Goal: Information Seeking & Learning: Get advice/opinions

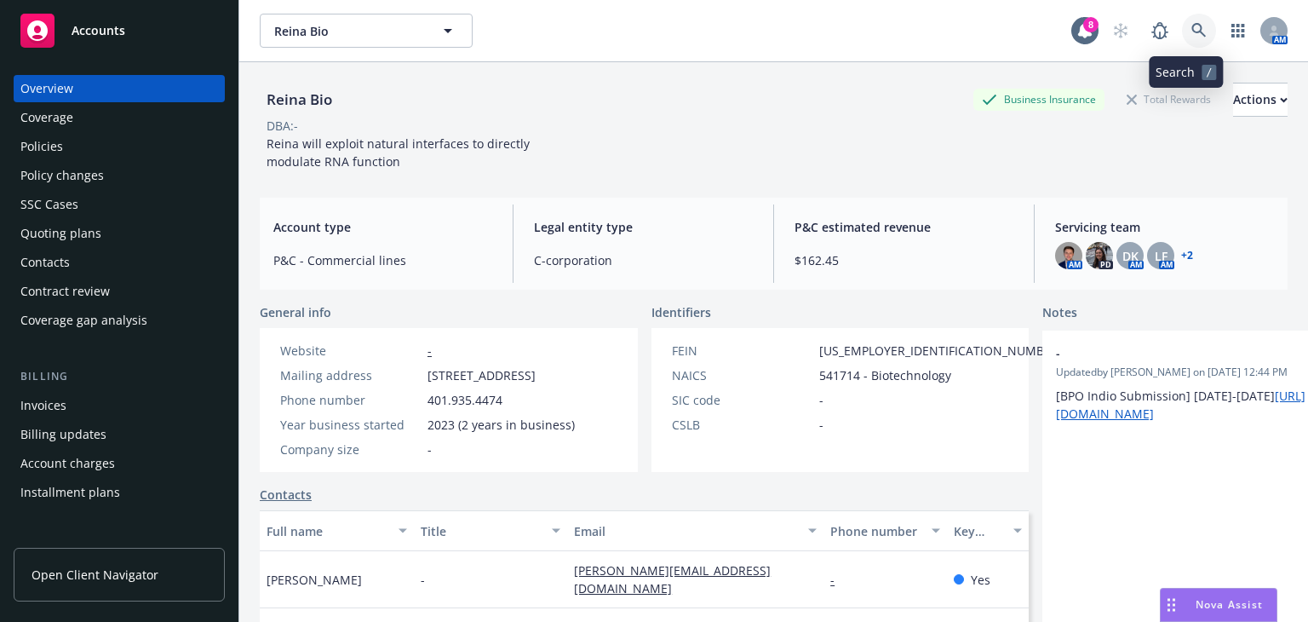
click at [1191, 32] on icon at bounding box center [1198, 30] width 14 height 14
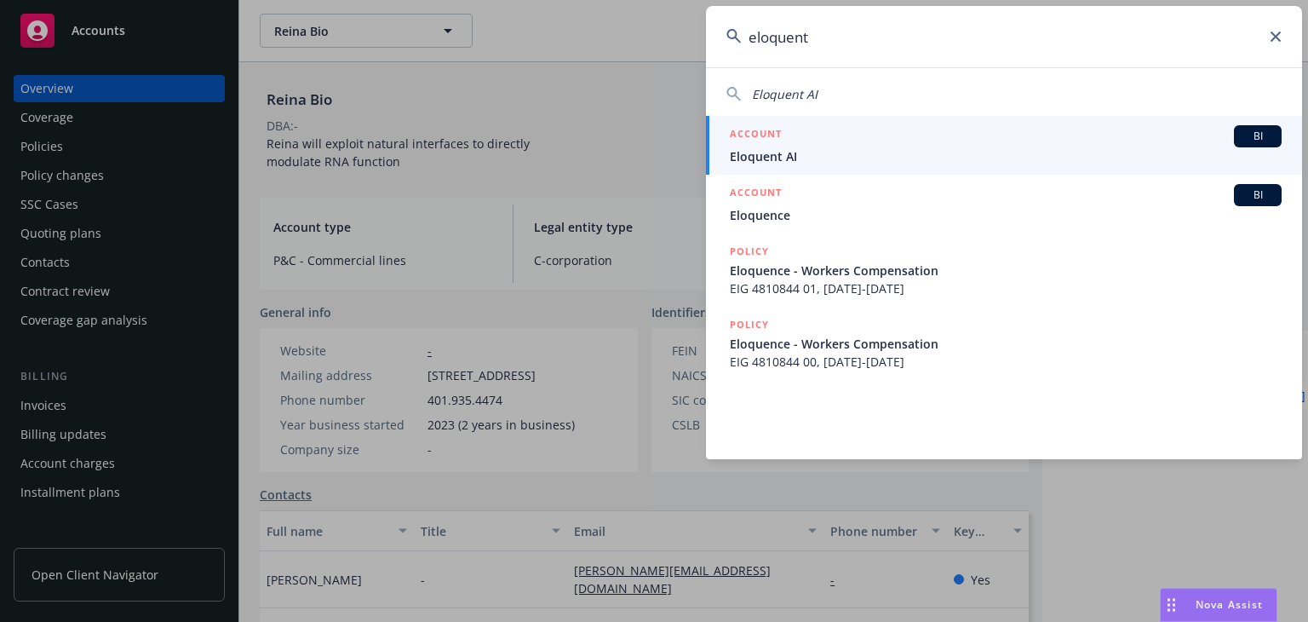
type input "eloquent"
click at [1044, 142] on div "ACCOUNT BI" at bounding box center [1006, 136] width 552 height 22
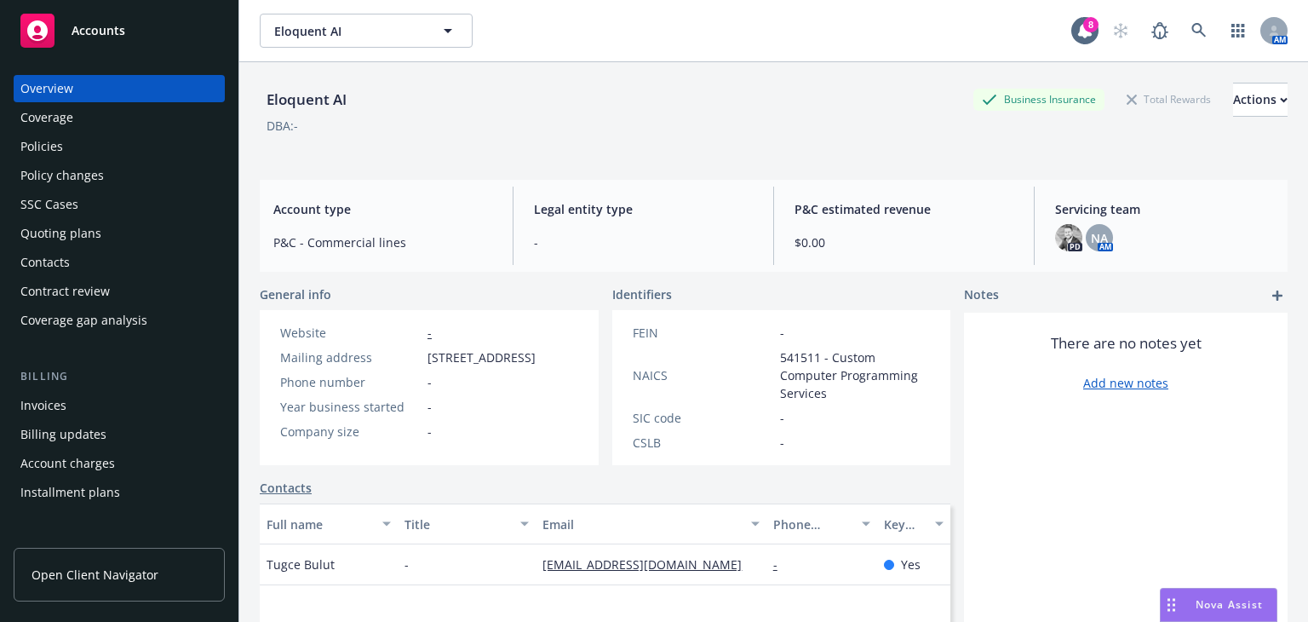
click at [106, 175] on div "Policy changes" at bounding box center [119, 175] width 198 height 27
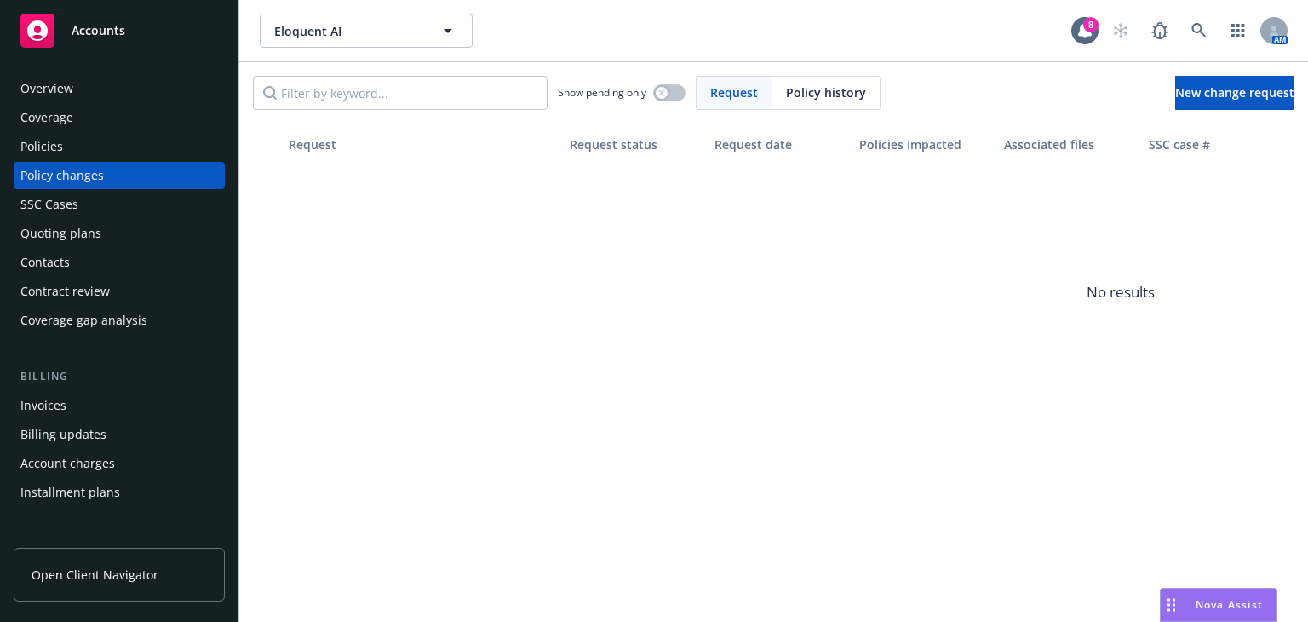
click at [98, 224] on div "Quoting plans" at bounding box center [60, 233] width 81 height 27
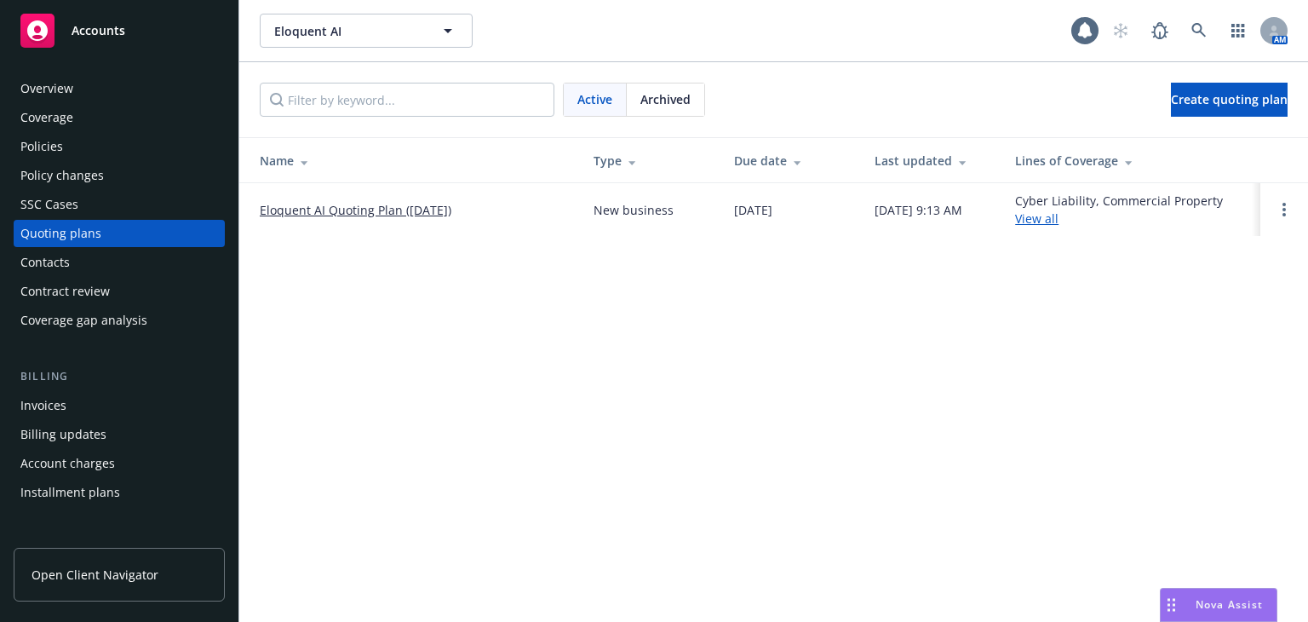
click at [344, 198] on td "Eloquent AI Quoting Plan ([DATE])" at bounding box center [409, 209] width 341 height 53
click at [353, 214] on link "Eloquent AI Quoting Plan ([DATE])" at bounding box center [356, 210] width 192 height 18
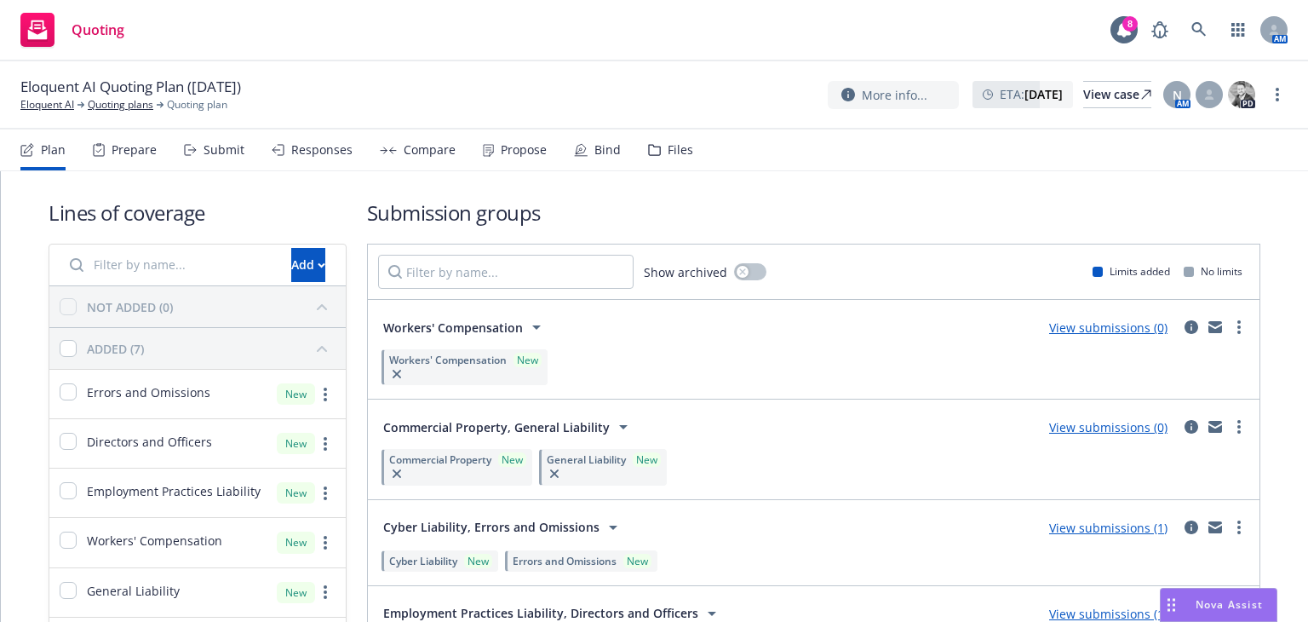
click at [661, 158] on div "Files" at bounding box center [670, 149] width 45 height 41
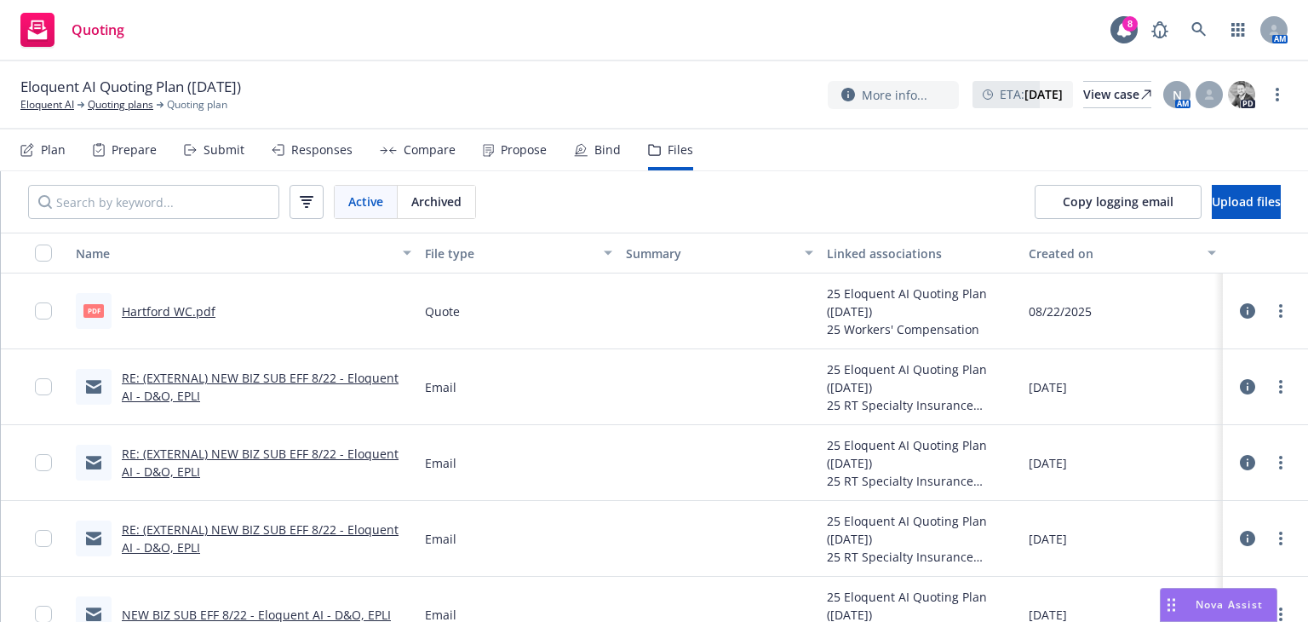
click at [170, 311] on link "Hartford WC.pdf" at bounding box center [169, 311] width 94 height 16
click at [51, 106] on link "Eloquent AI" at bounding box center [47, 104] width 54 height 15
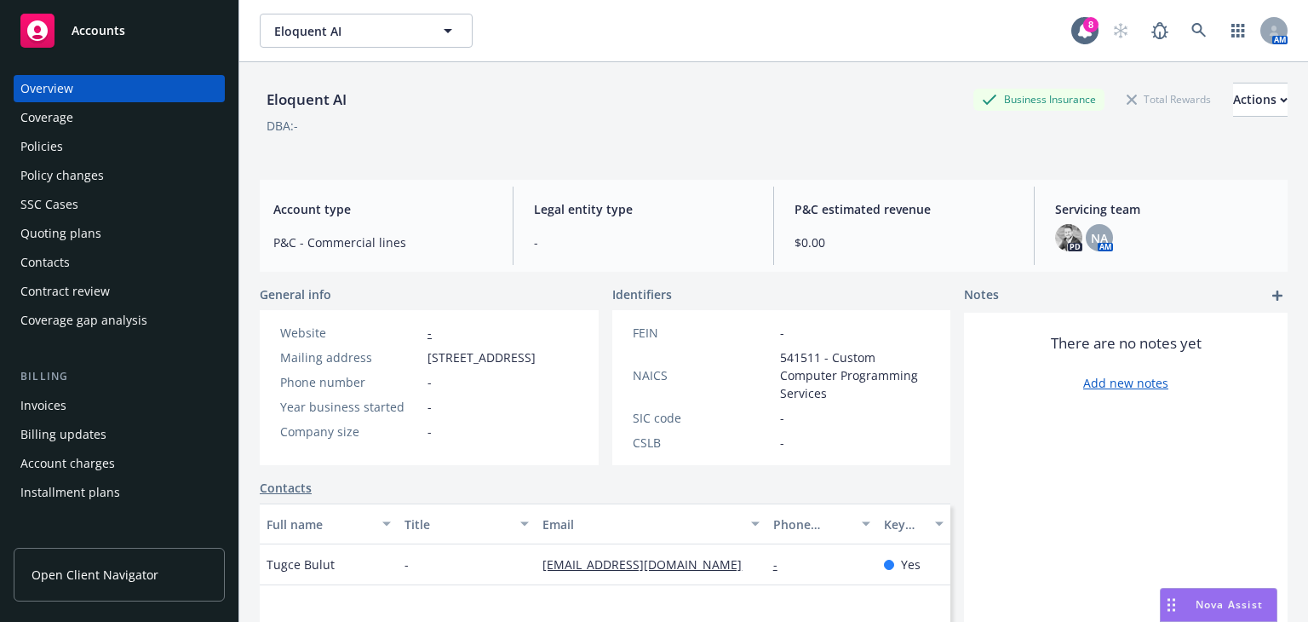
click at [73, 141] on div "Policies" at bounding box center [119, 146] width 198 height 27
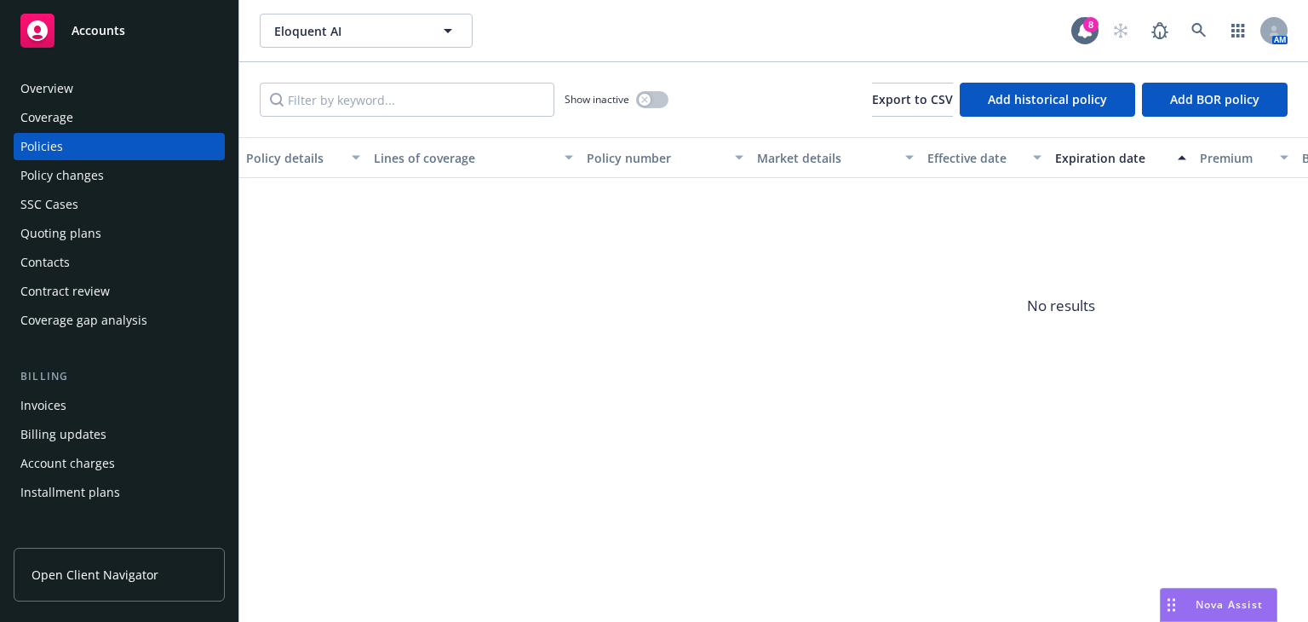
click at [128, 242] on div "Quoting plans" at bounding box center [119, 233] width 198 height 27
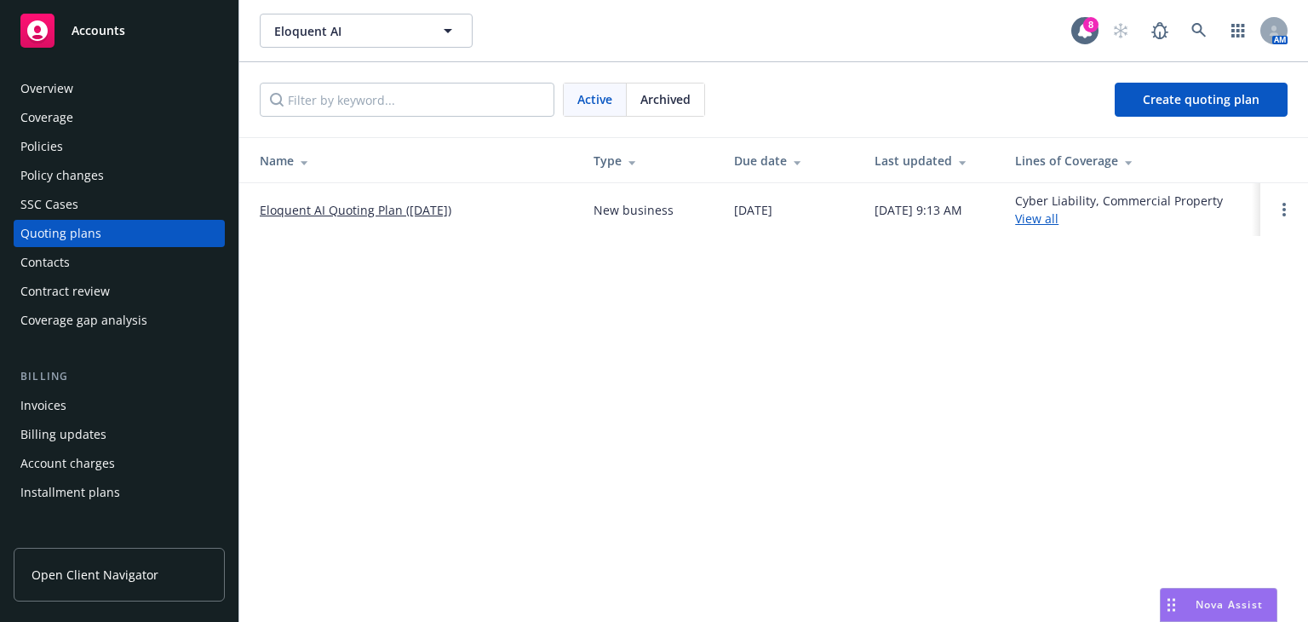
click at [318, 204] on link "Eloquent AI Quoting Plan (2025-08-19)" at bounding box center [356, 210] width 192 height 18
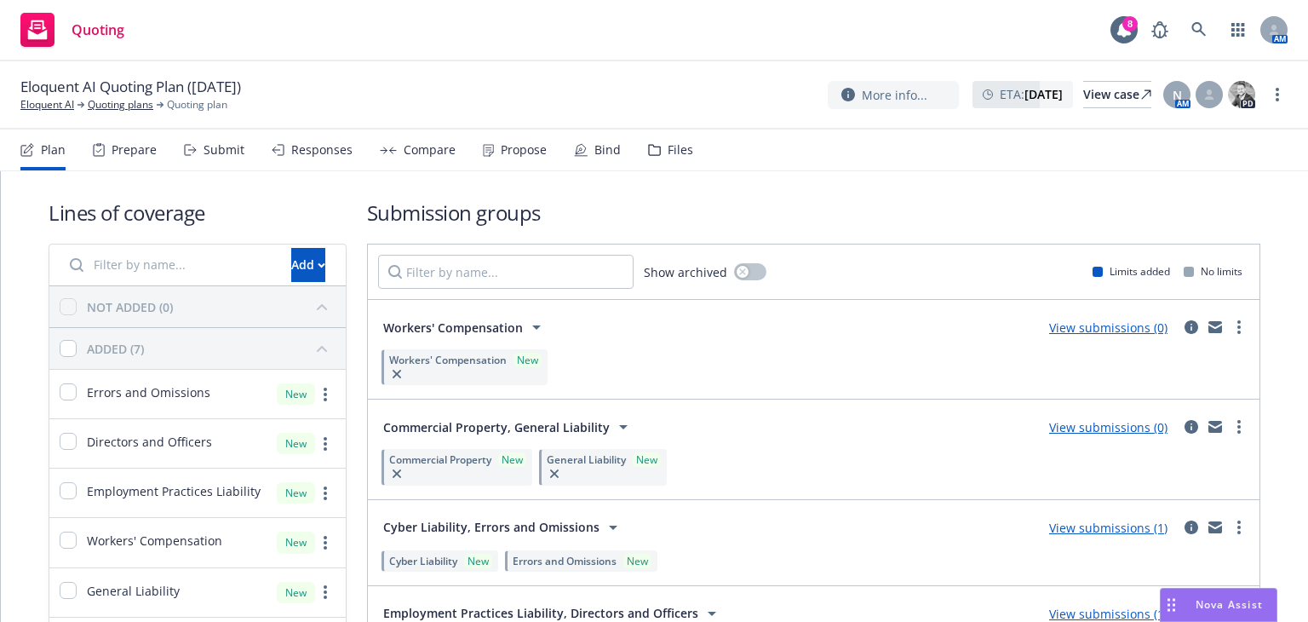
click at [661, 163] on div "Files" at bounding box center [670, 149] width 45 height 41
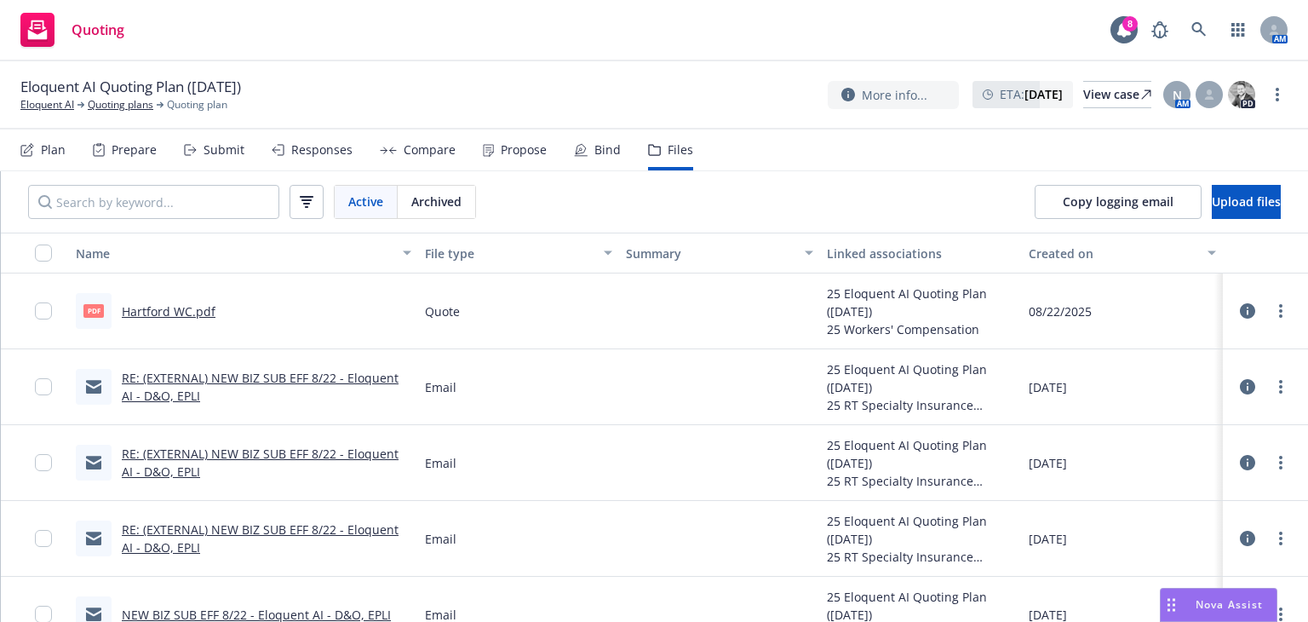
click at [194, 314] on link "Hartford WC.pdf" at bounding box center [169, 311] width 94 height 16
click at [1201, 588] on div "Nova Assist" at bounding box center [1219, 604] width 116 height 32
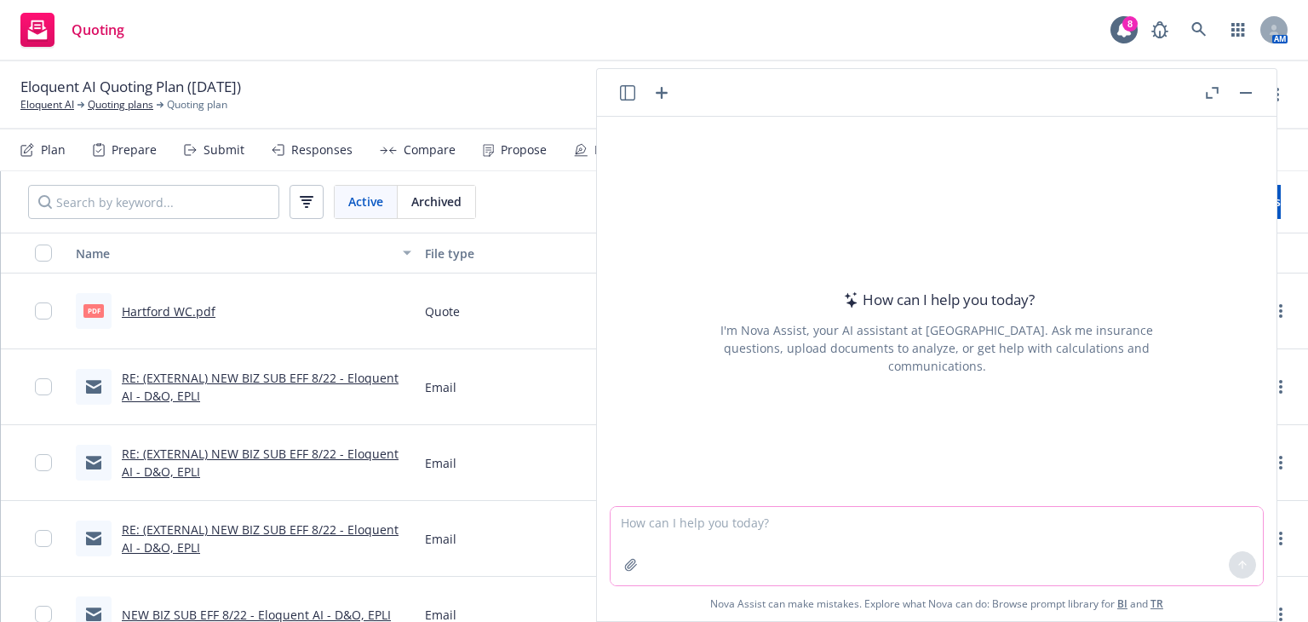
click at [993, 523] on textarea at bounding box center [937, 546] width 652 height 78
type textarea "i have an epl quote from counterpart a non-admitted carrier, can you tell me th…"
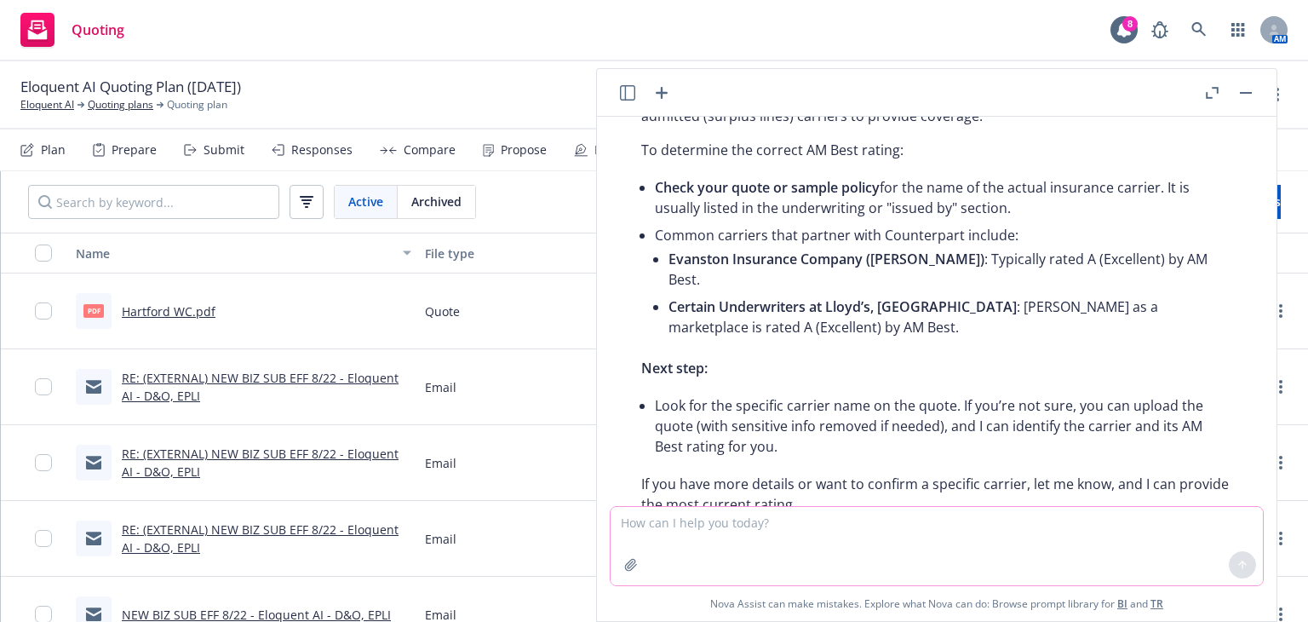
scroll to position [169, 0]
click at [783, 527] on textarea at bounding box center [937, 546] width 652 height 78
type textarea "can you bulletpoint"
click at [37, 112] on link "Eloquent AI" at bounding box center [47, 104] width 54 height 15
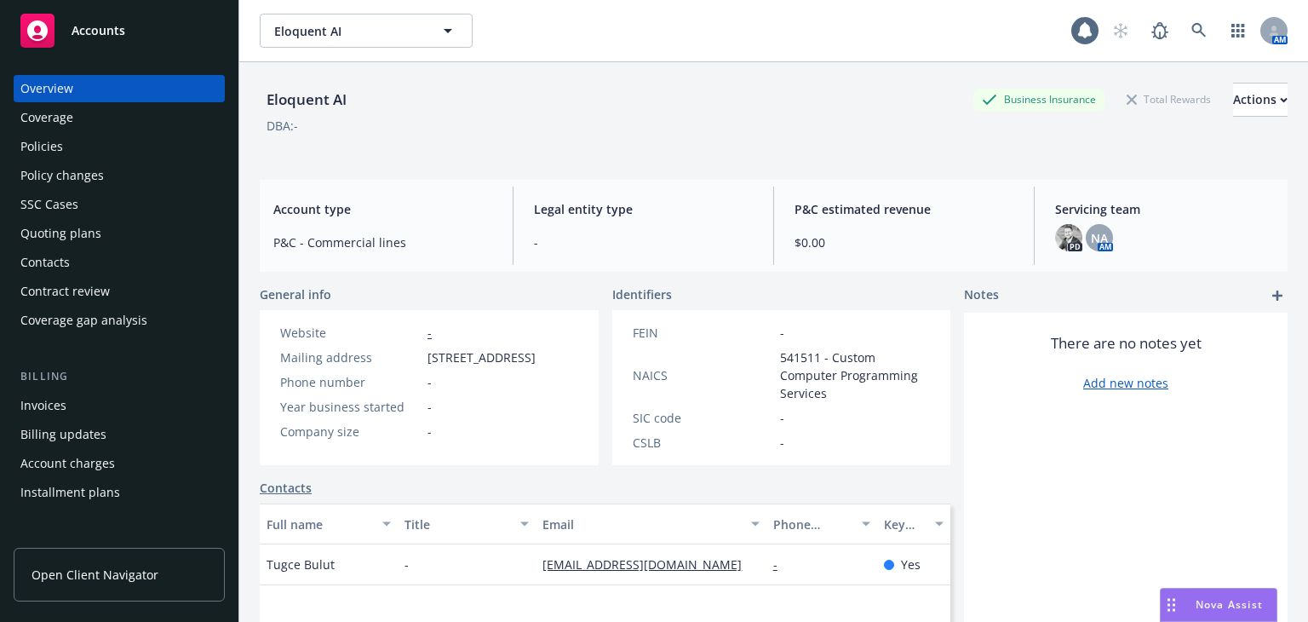
click at [57, 35] on div "Accounts" at bounding box center [119, 31] width 198 height 34
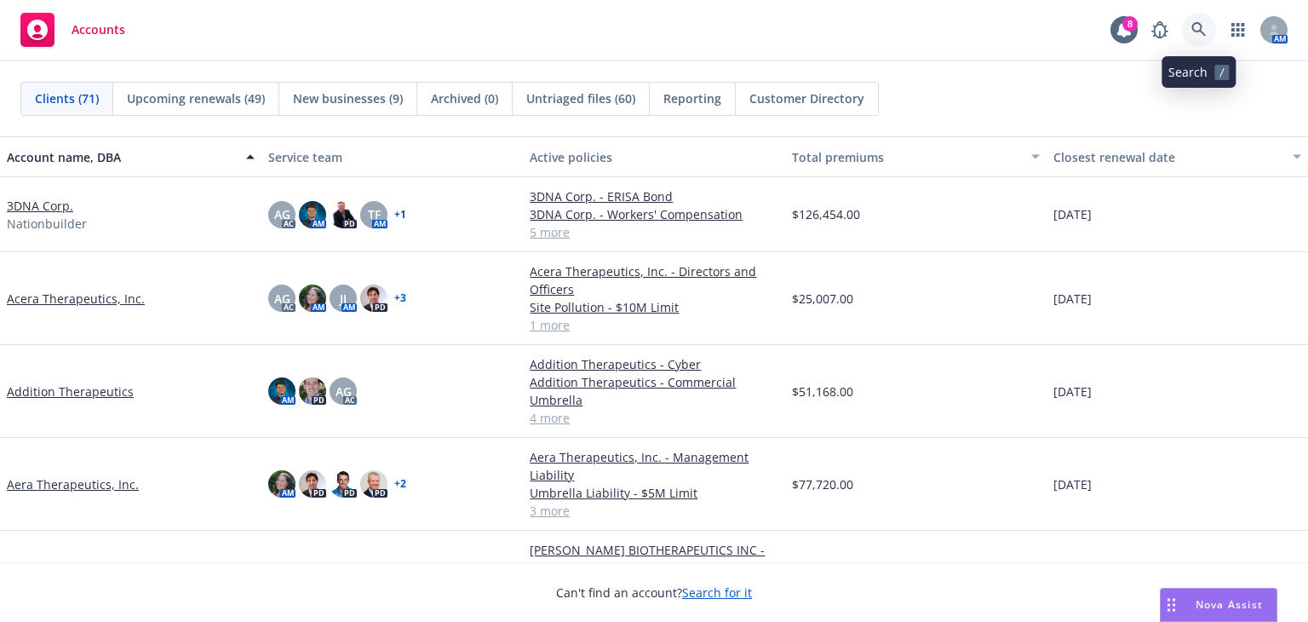
click at [1197, 28] on icon at bounding box center [1198, 29] width 15 height 15
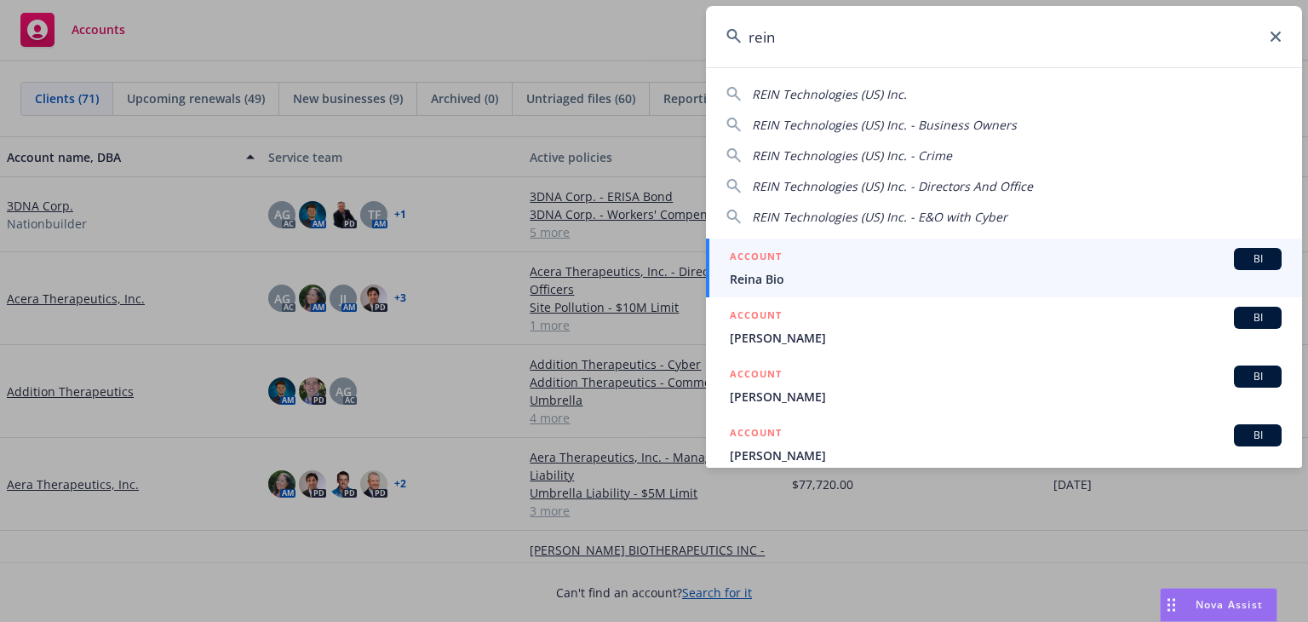
type input "rein"
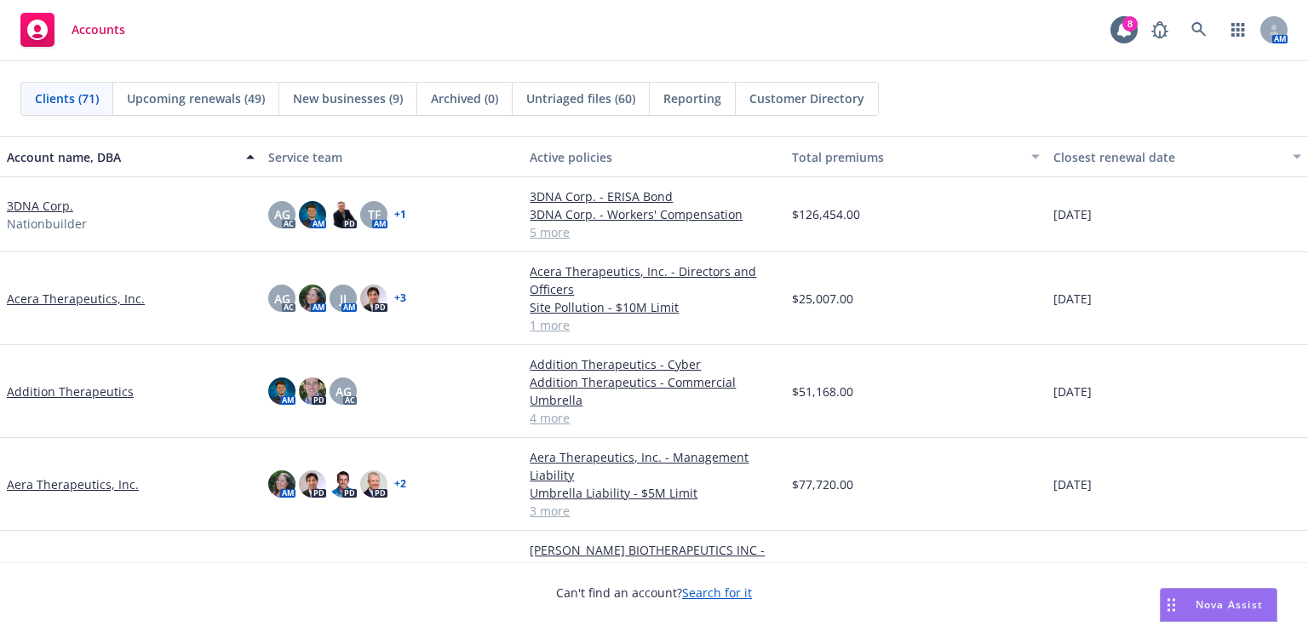
click at [1193, 609] on div "Nova Assist" at bounding box center [1229, 604] width 95 height 14
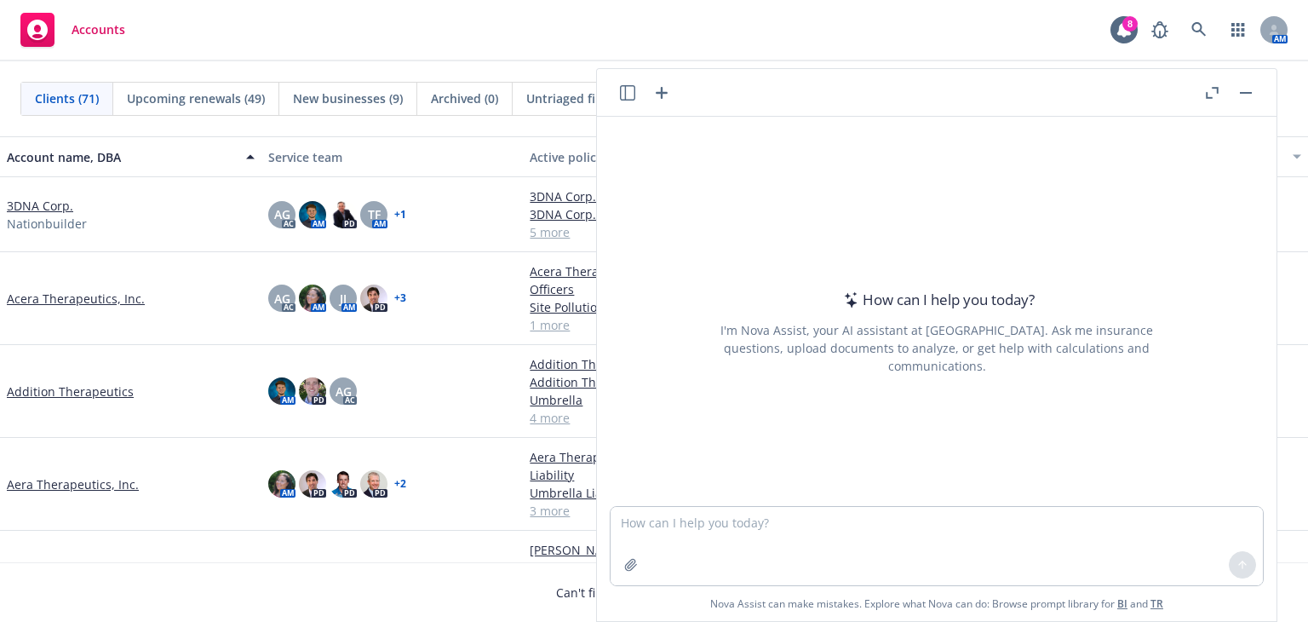
click at [1207, 89] on icon "button" at bounding box center [1212, 93] width 13 height 12
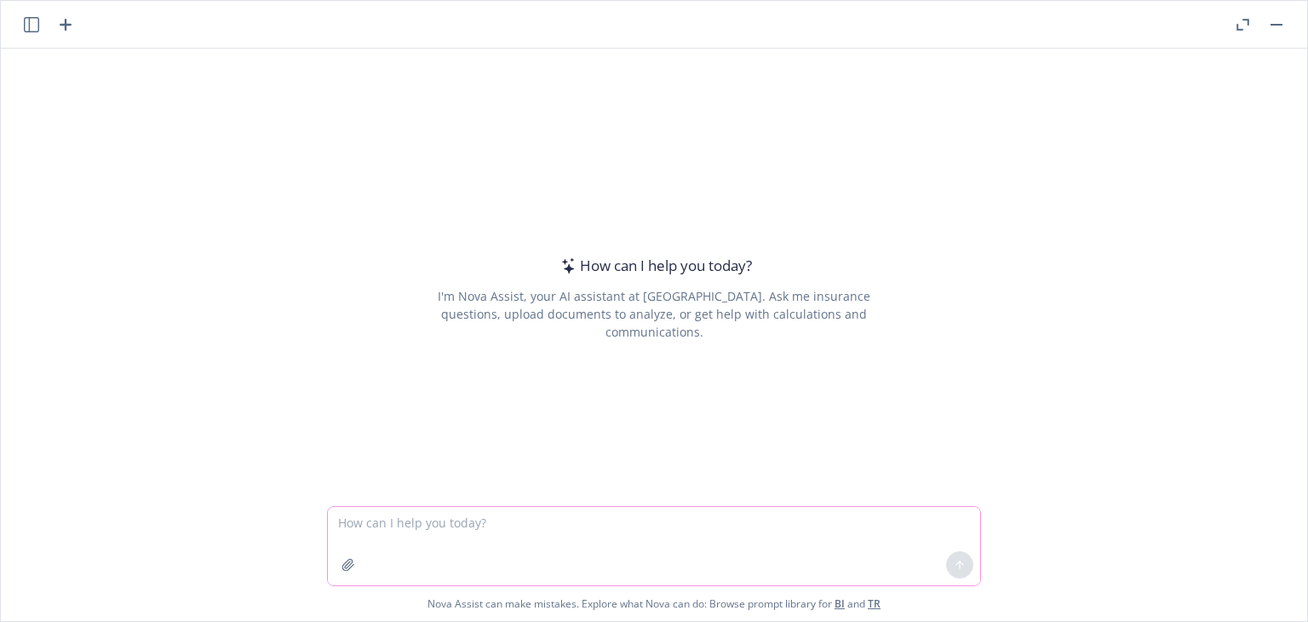
click at [444, 537] on textarea at bounding box center [654, 546] width 652 height 78
paste textarea ") Participating Insurance Program. As of the Start Date, User shall participate…"
type textarea "can you bulletpoint the lease requirements here: ) Participating Insurance Prog…"
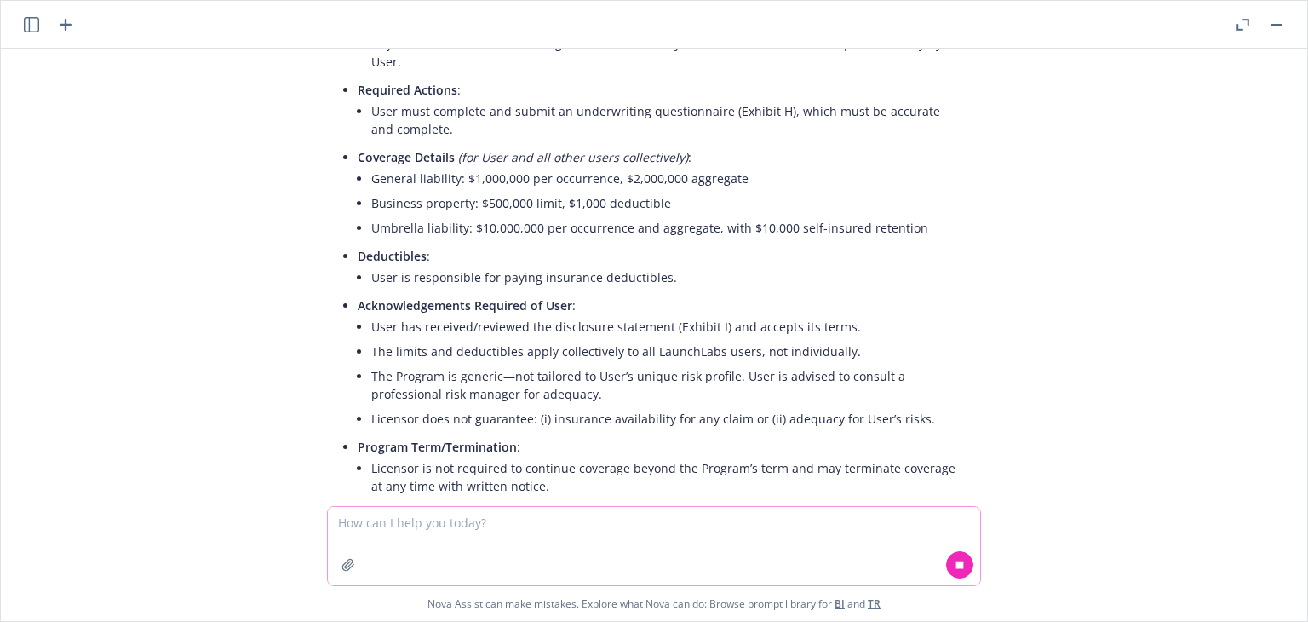
scroll to position [1019, 0]
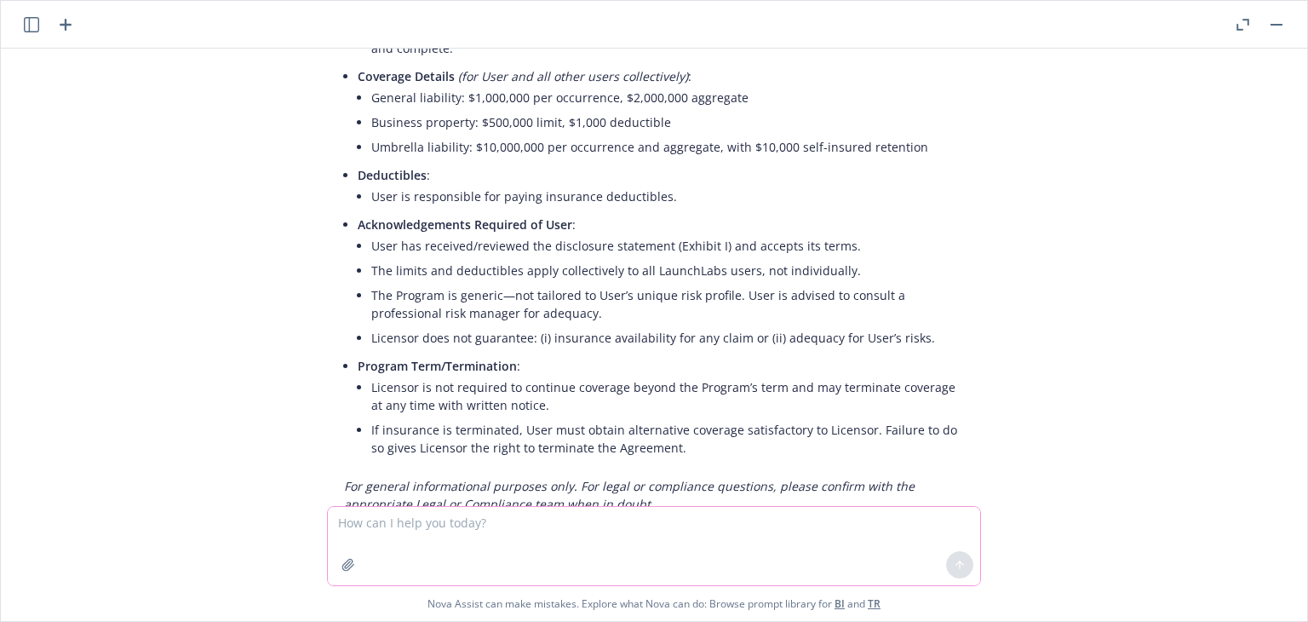
click at [519, 530] on textarea at bounding box center [654, 546] width 652 height 78
type textarea "c"
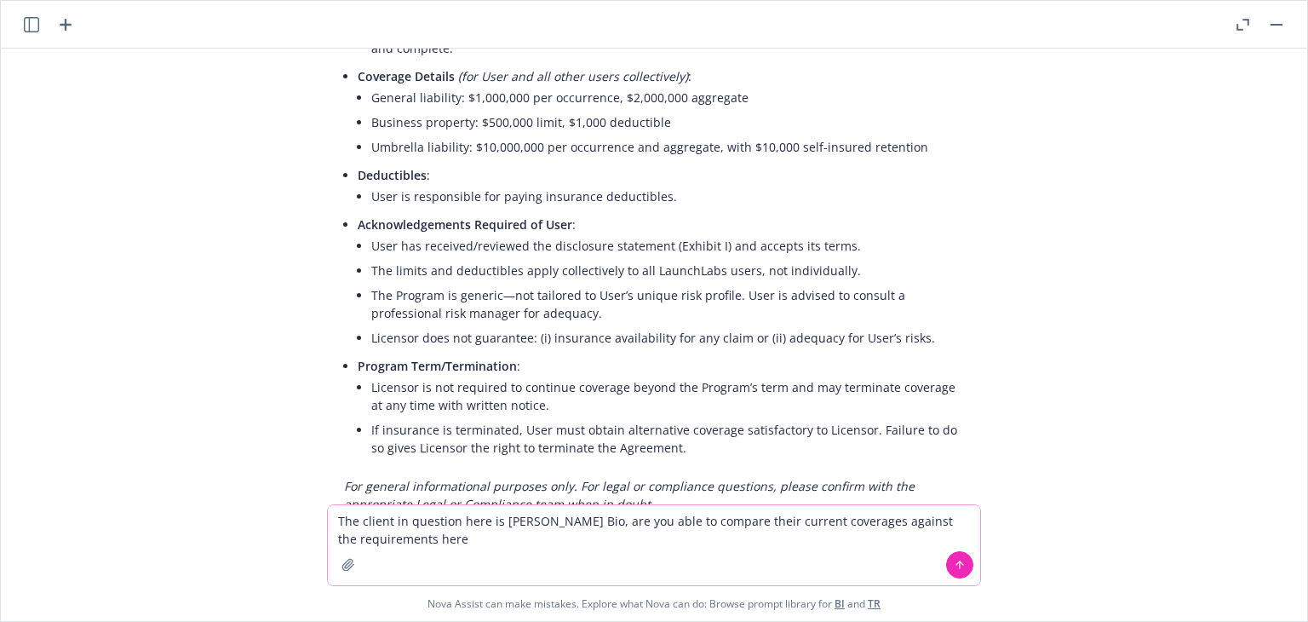
type textarea "The client in question here is Reina Bio, are you able to compare their current…"
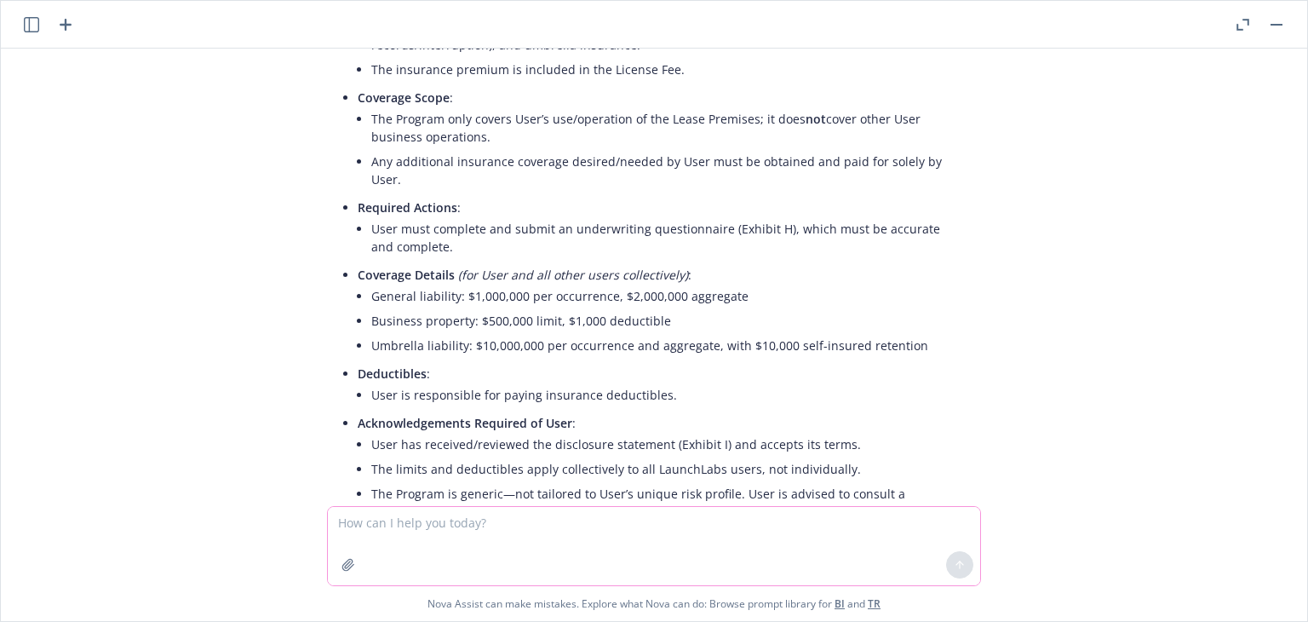
scroll to position [822, 0]
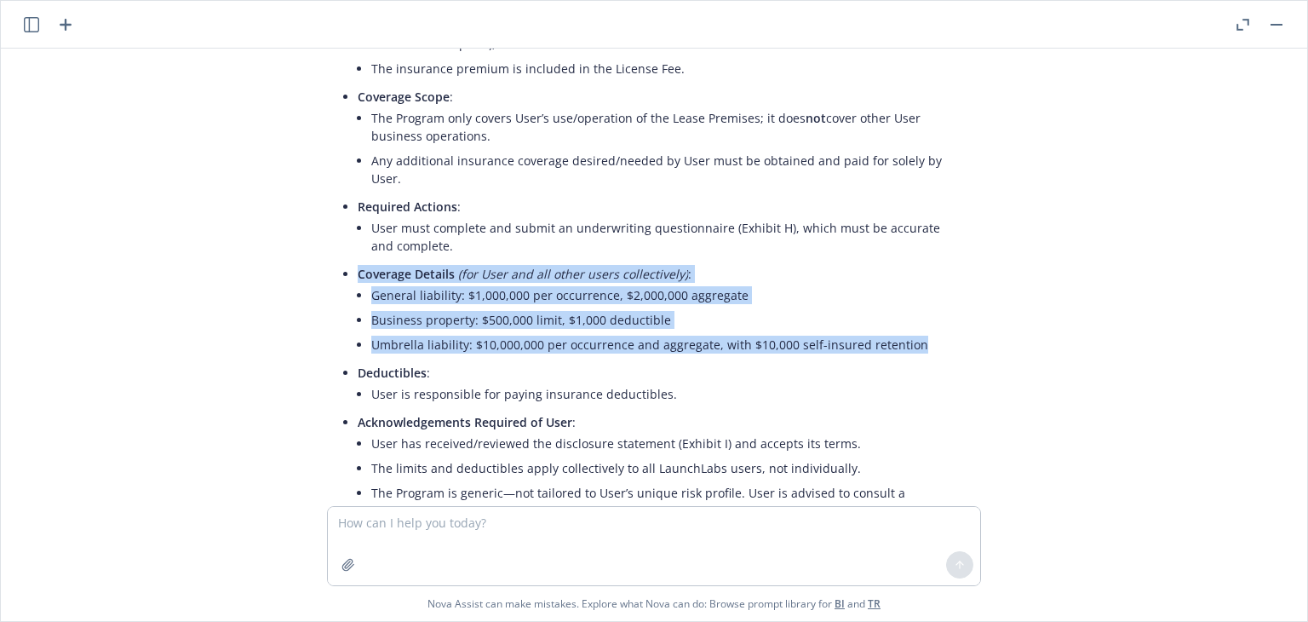
drag, startPoint x: 346, startPoint y: 219, endPoint x: 905, endPoint y: 281, distance: 562.9
click at [905, 281] on li "Coverage Details (for User and all other users collectively) : General liabilit…" at bounding box center [661, 310] width 606 height 99
copy li "Coverage Details (for User and all other users collectively) : General liabilit…"
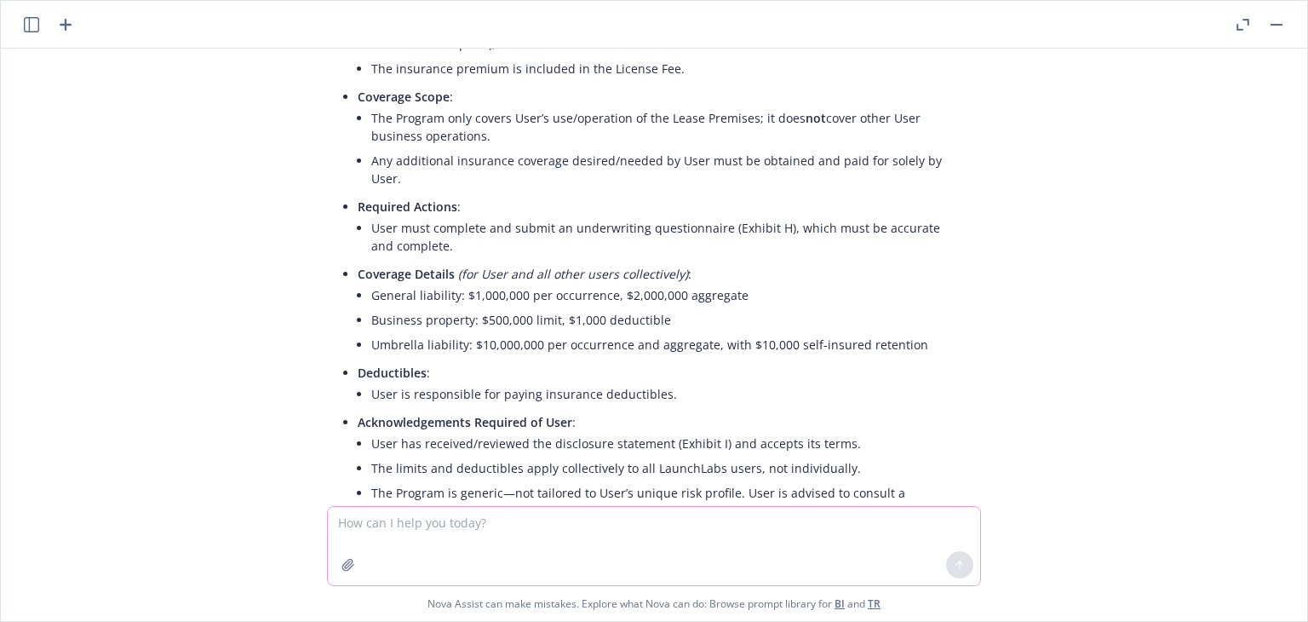
click at [493, 525] on textarea at bounding box center [654, 546] width 652 height 78
type textarea "can you provide a quick concise synopsis for what bpp is"
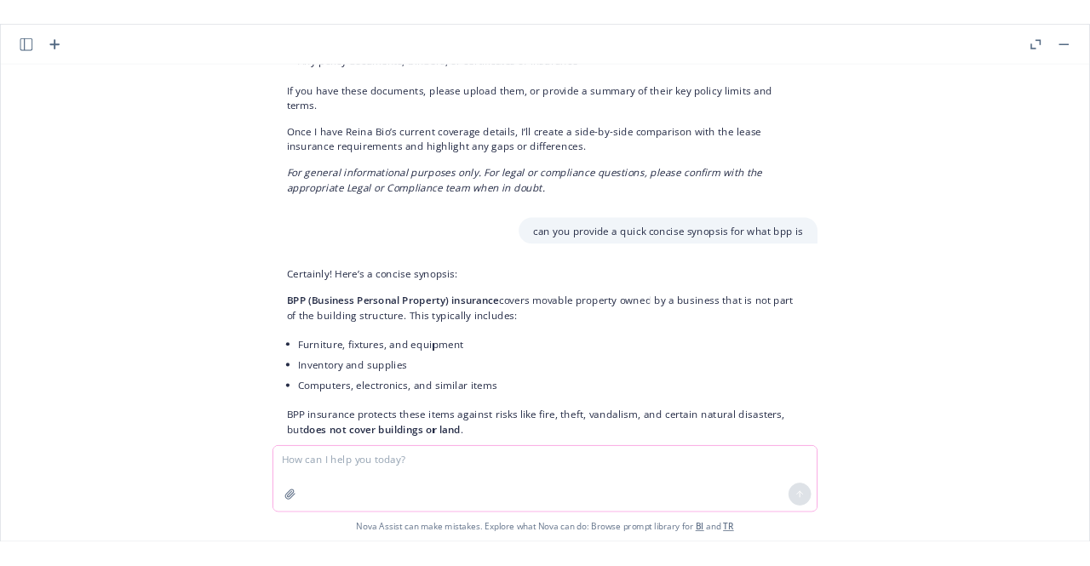
scroll to position [1741, 0]
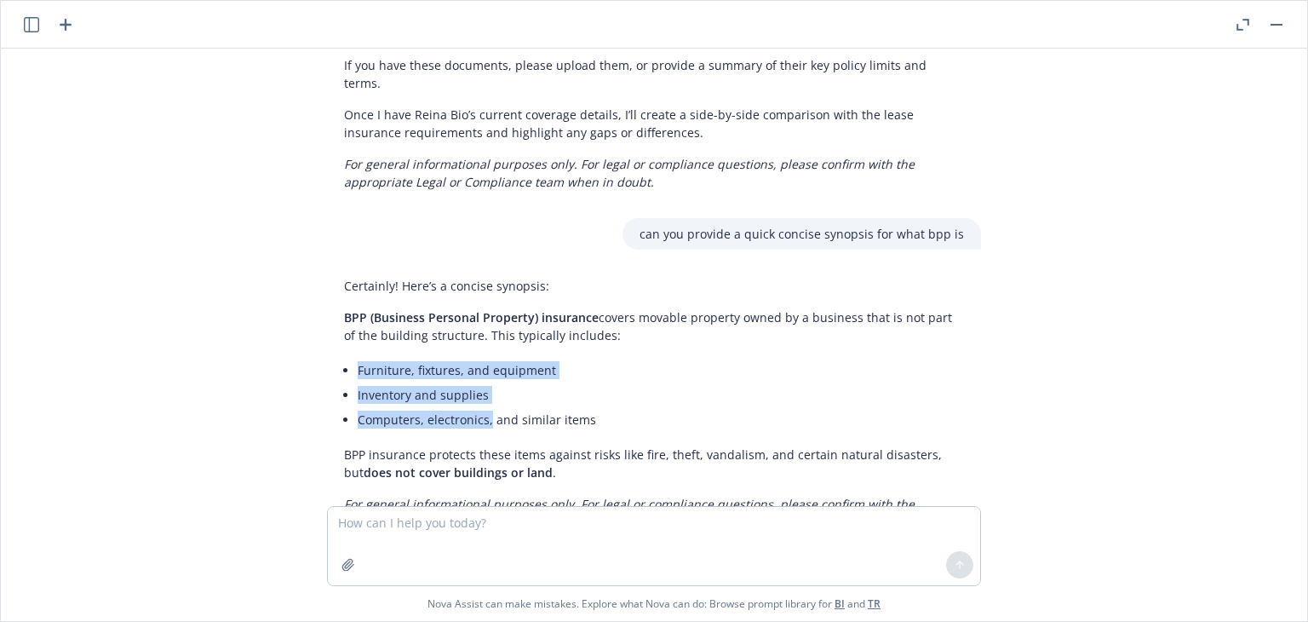
drag, startPoint x: 344, startPoint y: 296, endPoint x: 477, endPoint y: 347, distance: 142.0
click at [477, 358] on ul "Furniture, fixtures, and equipment Inventory and supplies Computers, electronic…" at bounding box center [661, 395] width 606 height 74
copy ul "Furniture, fixtures, and equipment Inventory and supplies Computers, electronic…"
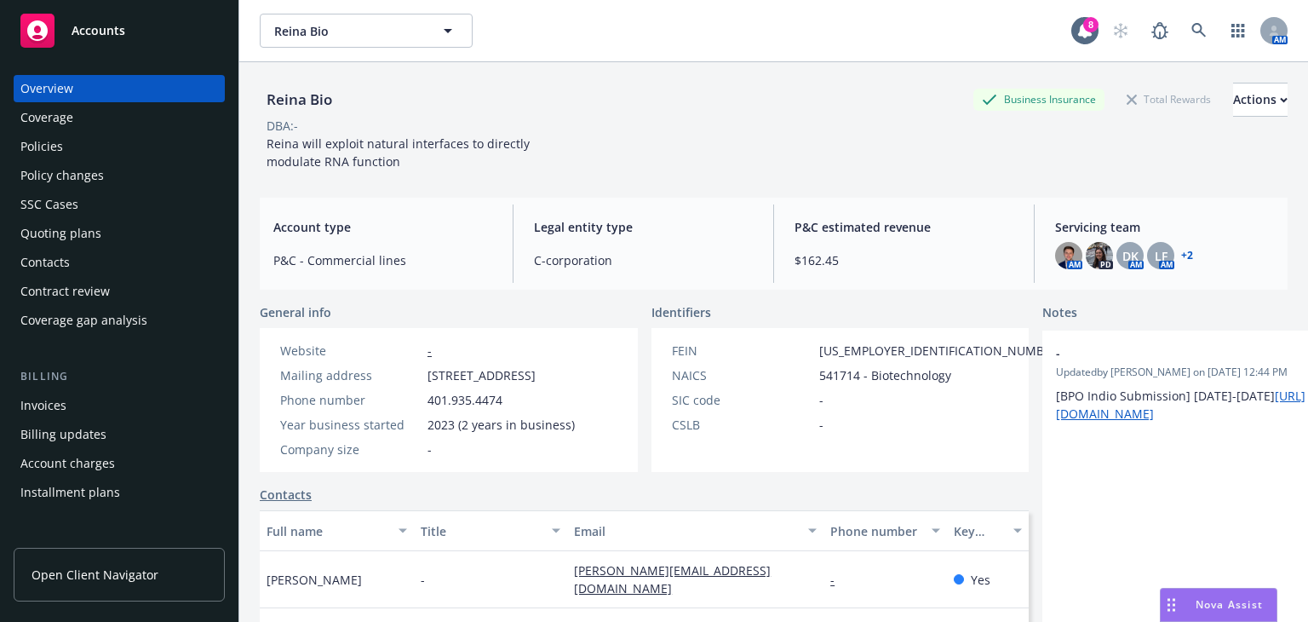
click at [99, 141] on div "Policies" at bounding box center [119, 146] width 198 height 27
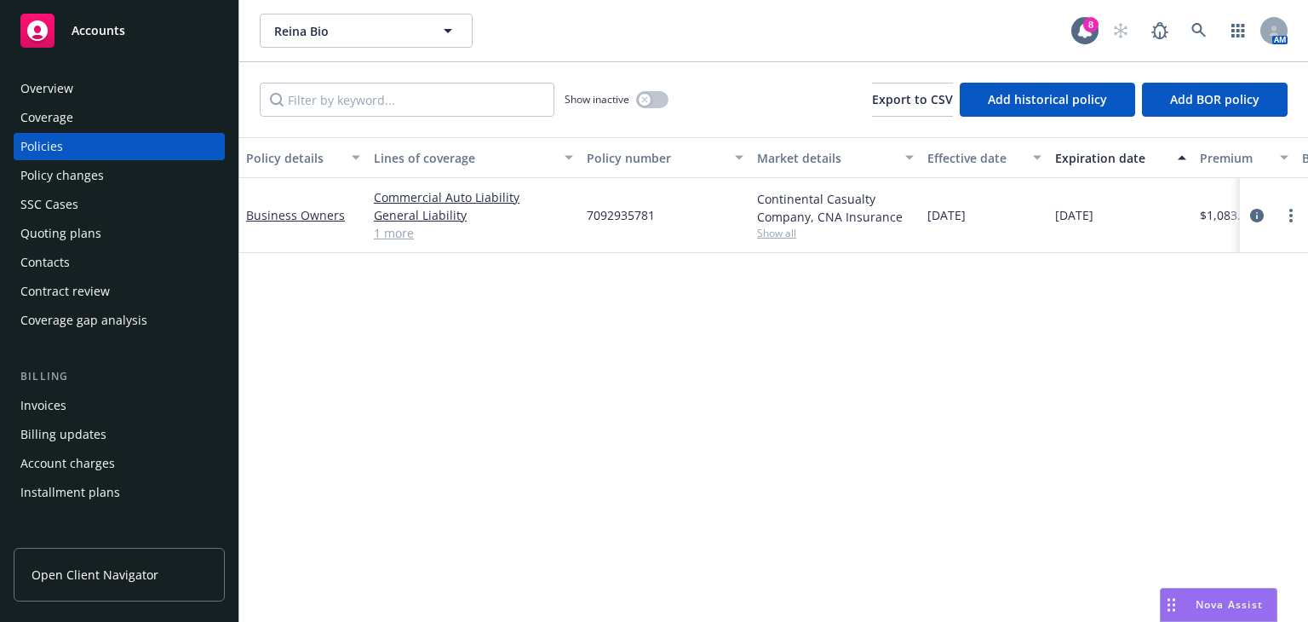
click at [398, 234] on link "1 more" at bounding box center [473, 233] width 199 height 18
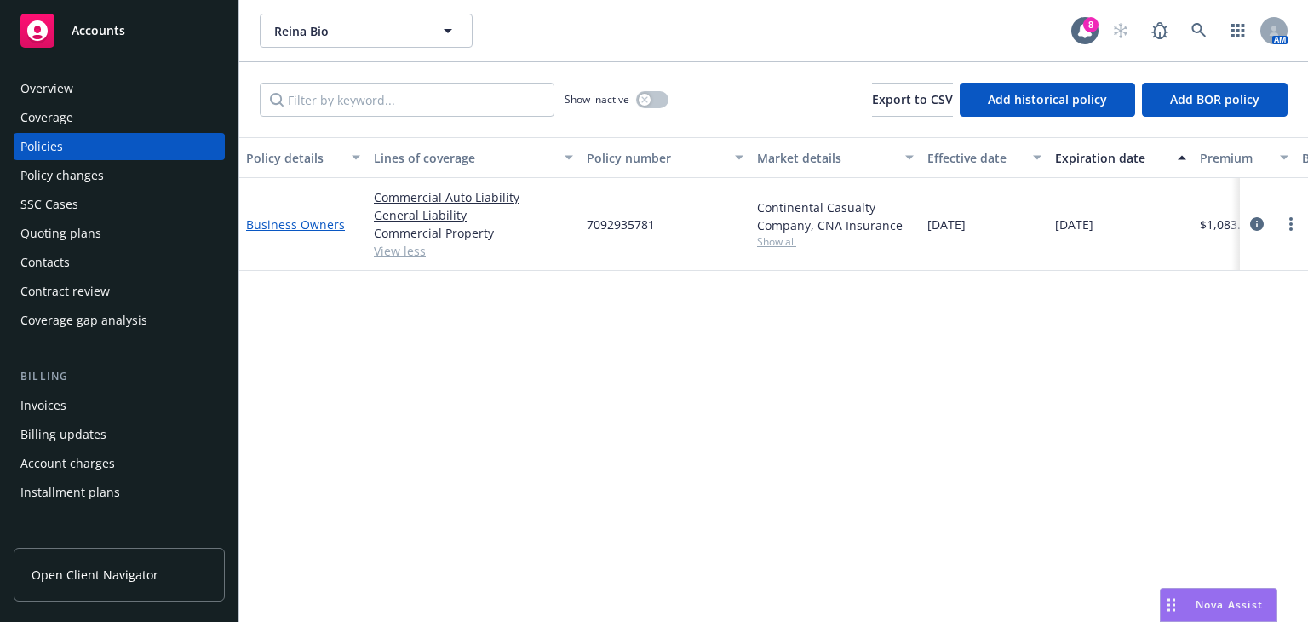
click at [310, 229] on link "Business Owners" at bounding box center [295, 224] width 99 height 16
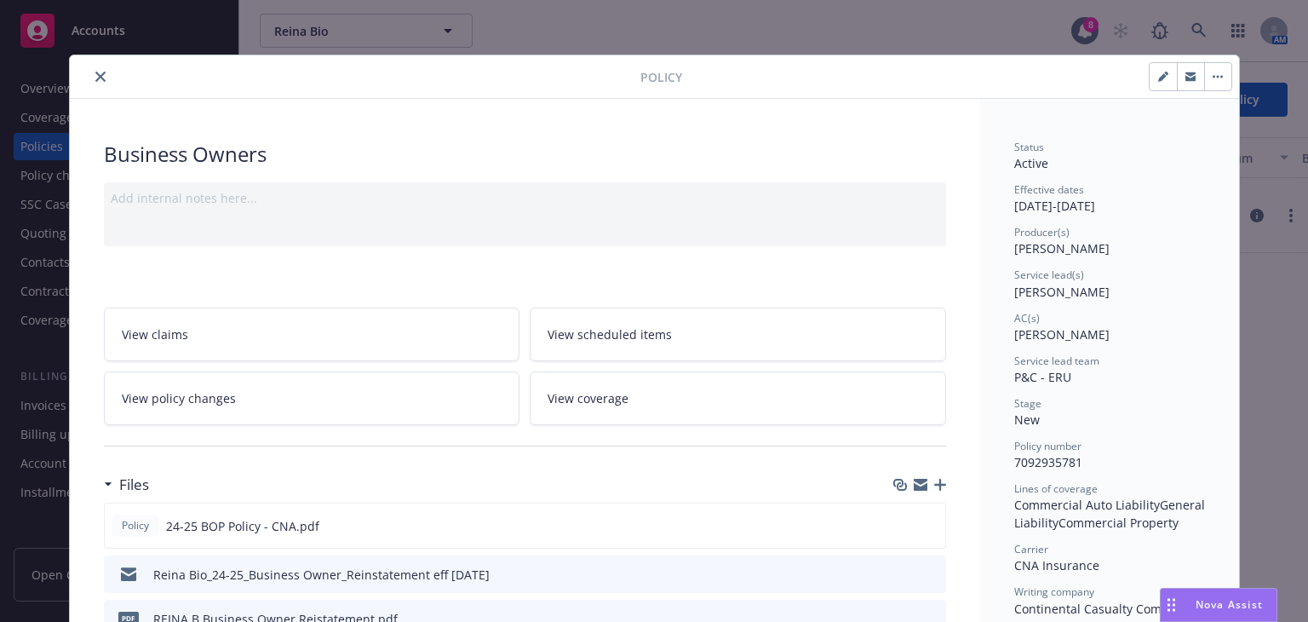
scroll to position [92, 0]
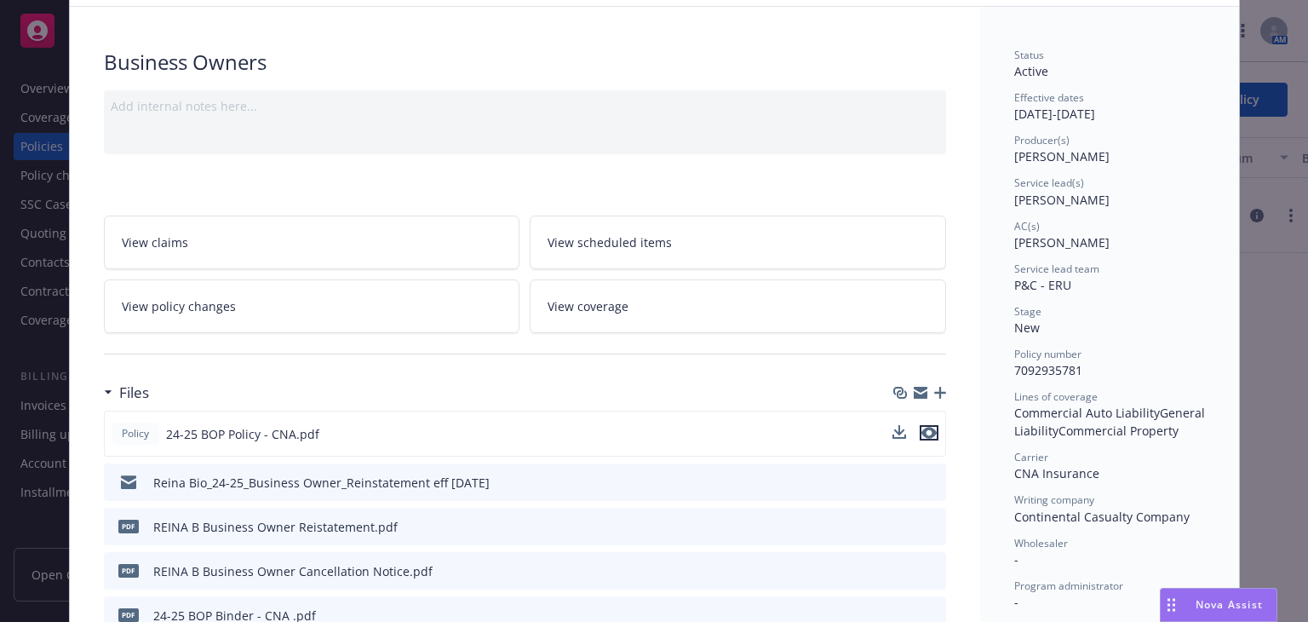
click at [921, 433] on icon "preview file" at bounding box center [928, 433] width 15 height 12
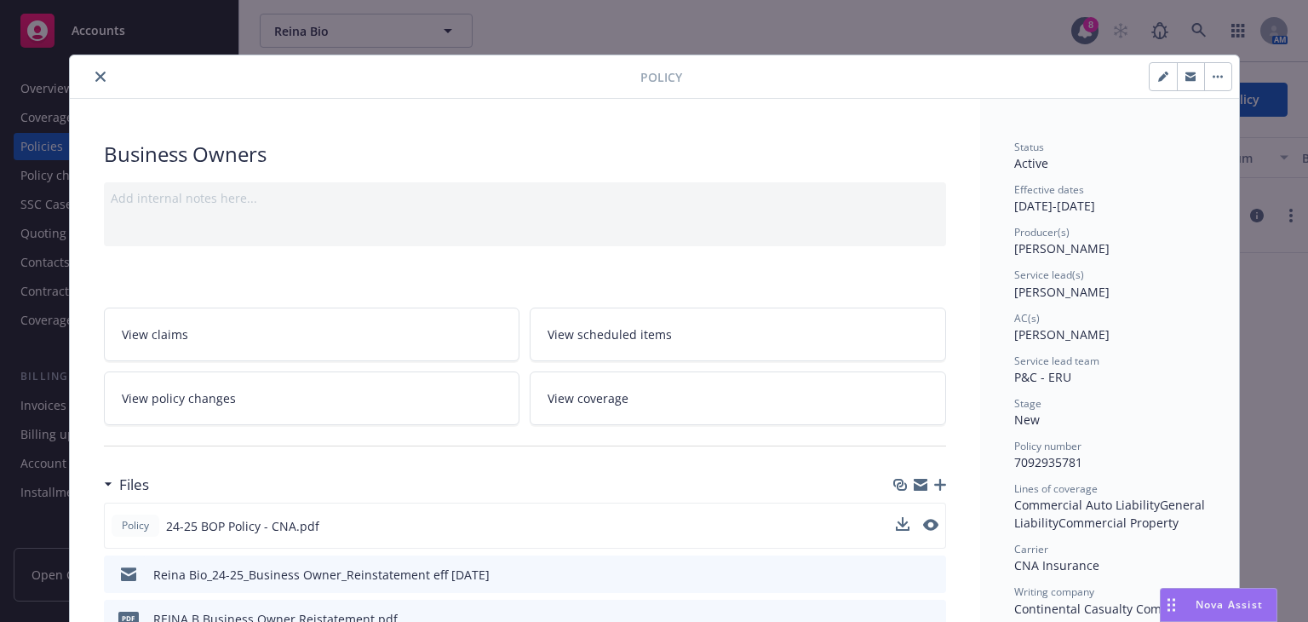
click at [77, 79] on div at bounding box center [359, 76] width 564 height 20
click at [90, 79] on button "close" at bounding box center [100, 76] width 20 height 20
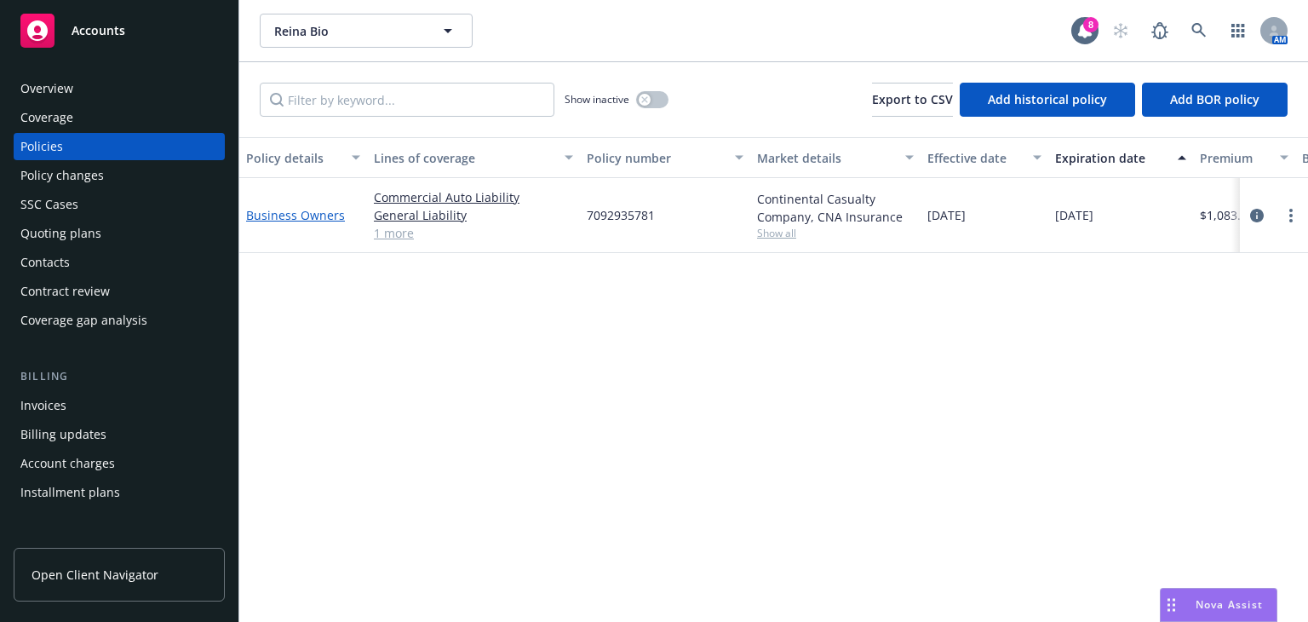
click at [278, 215] on link "Business Owners" at bounding box center [295, 215] width 99 height 16
